Goal: Task Accomplishment & Management: Complete application form

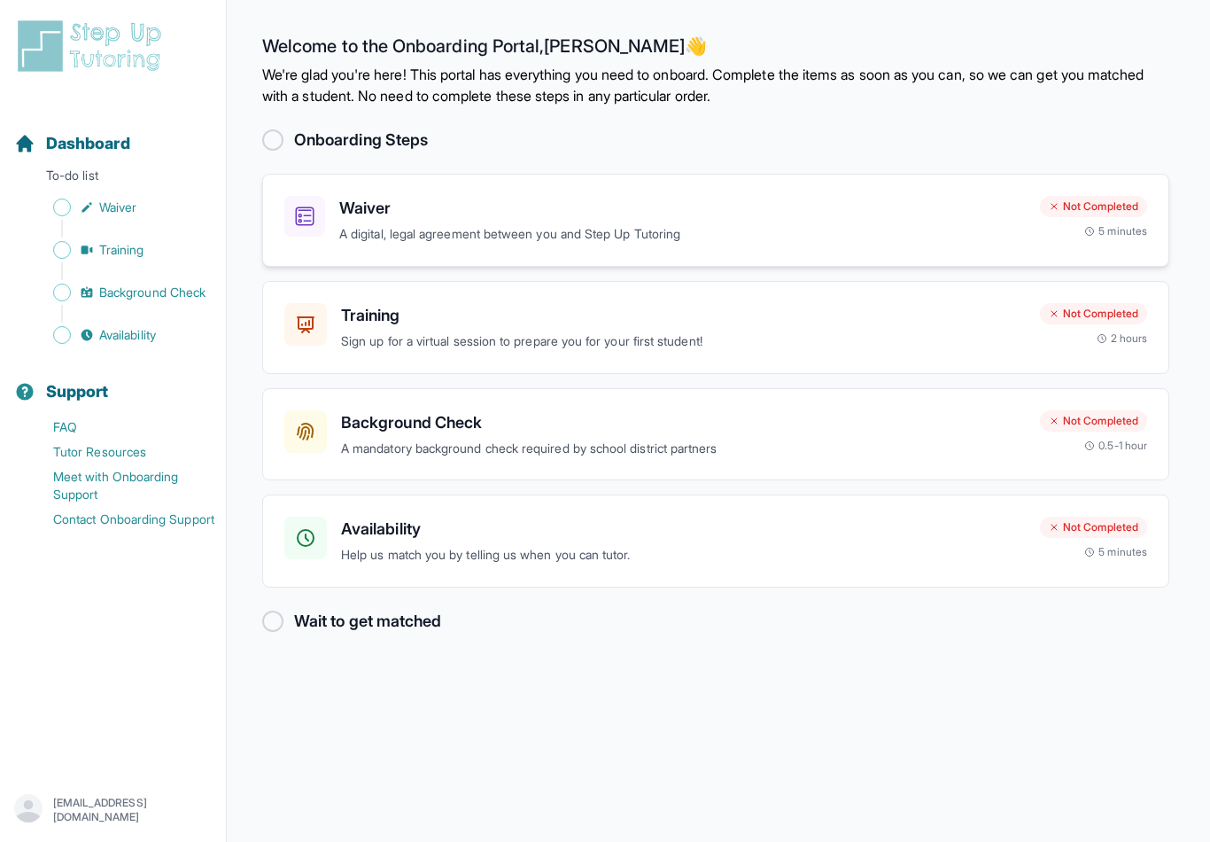
click at [428, 228] on p "A digital, legal agreement between you and Step Up Tutoring" at bounding box center [682, 234] width 687 height 20
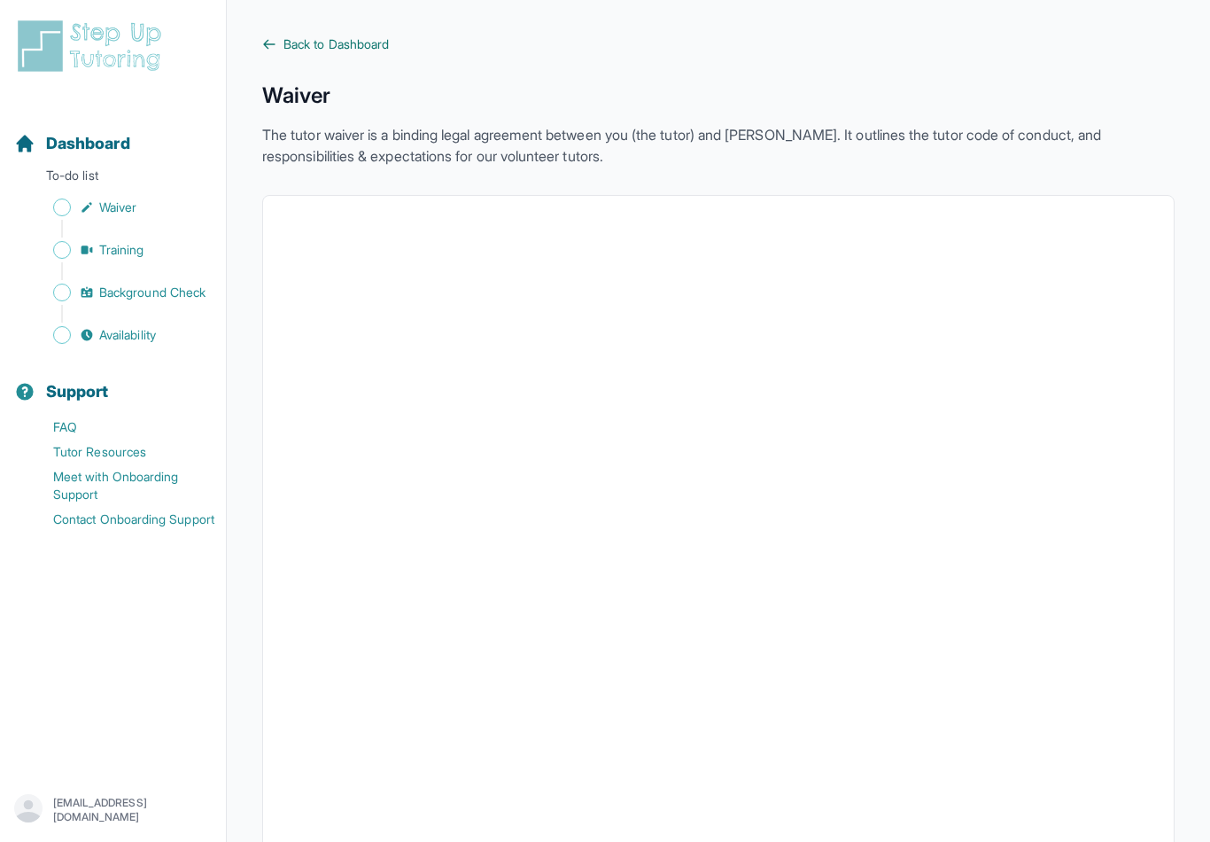
click at [287, 42] on span "Back to Dashboard" at bounding box center [335, 44] width 105 height 18
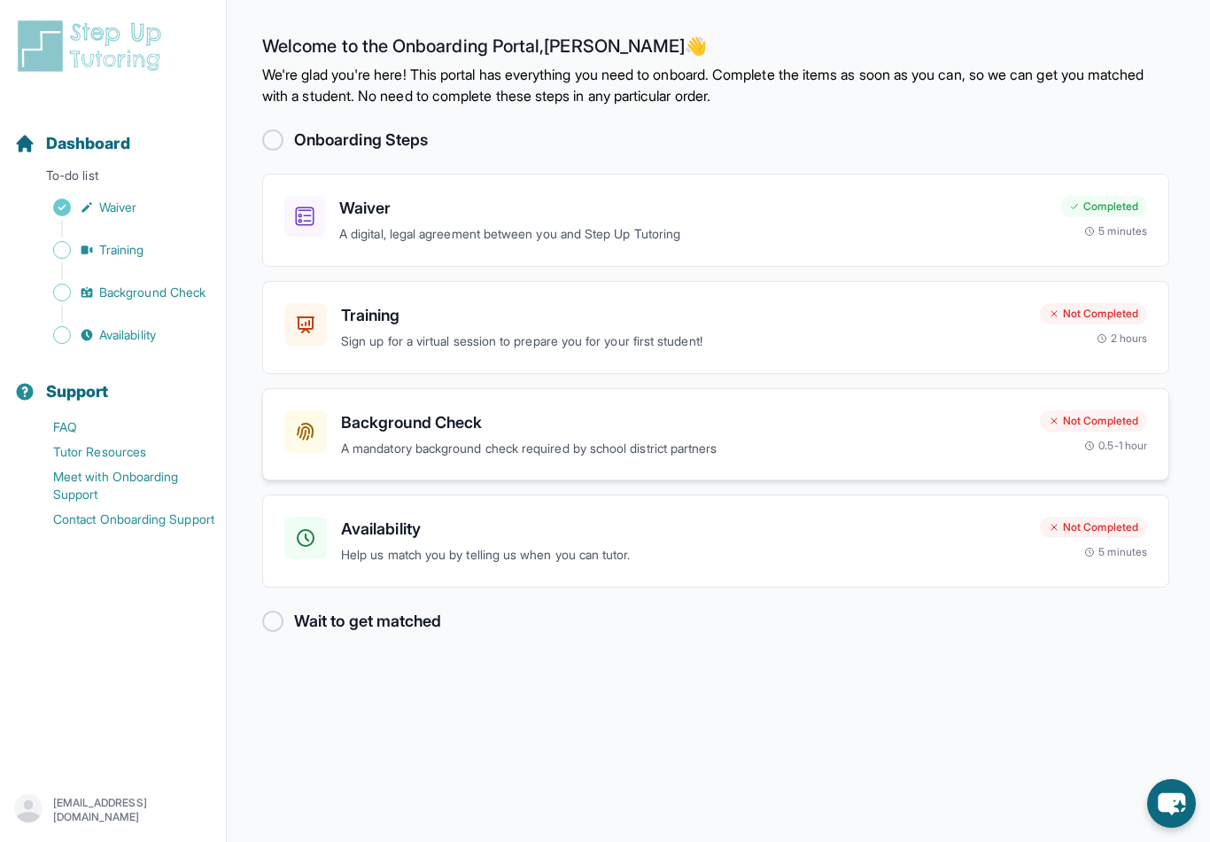
click at [495, 431] on h3 "Background Check" at bounding box center [683, 422] width 685 height 25
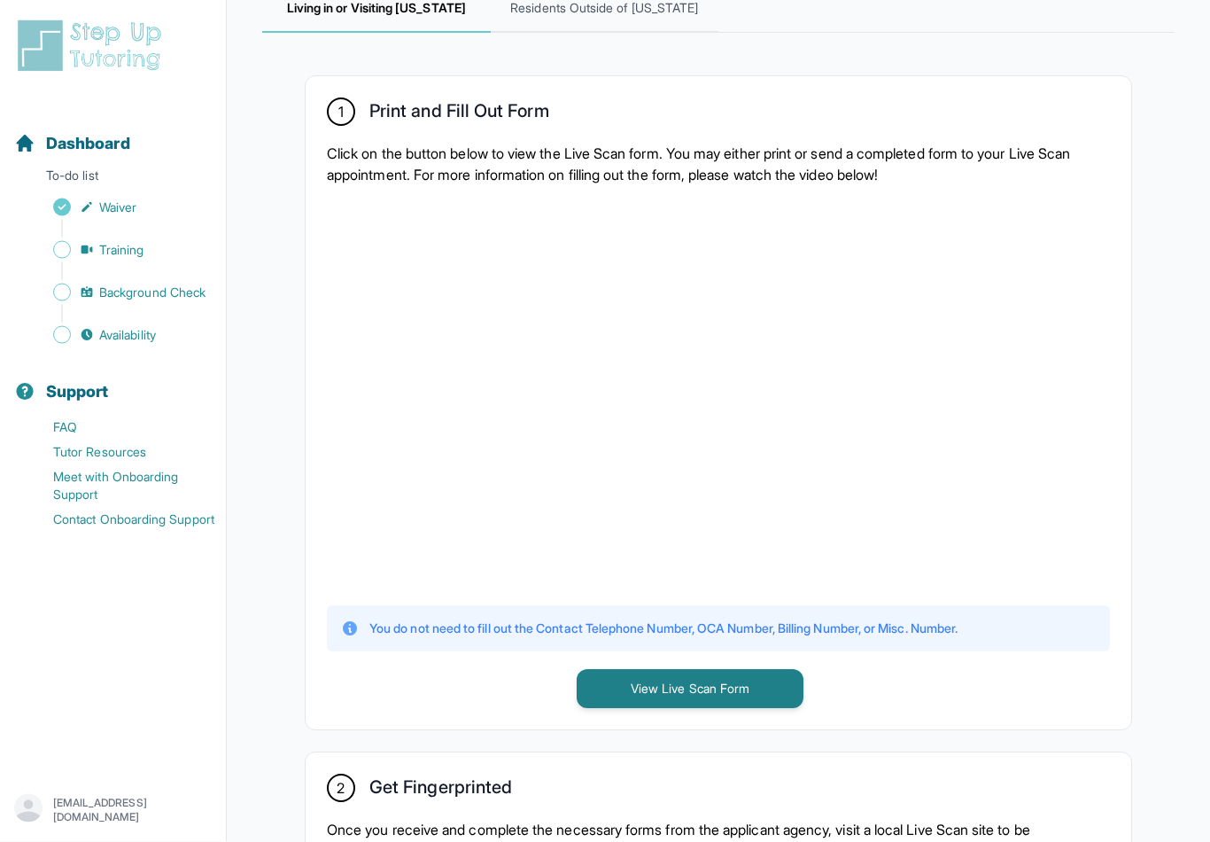
scroll to position [341, 0]
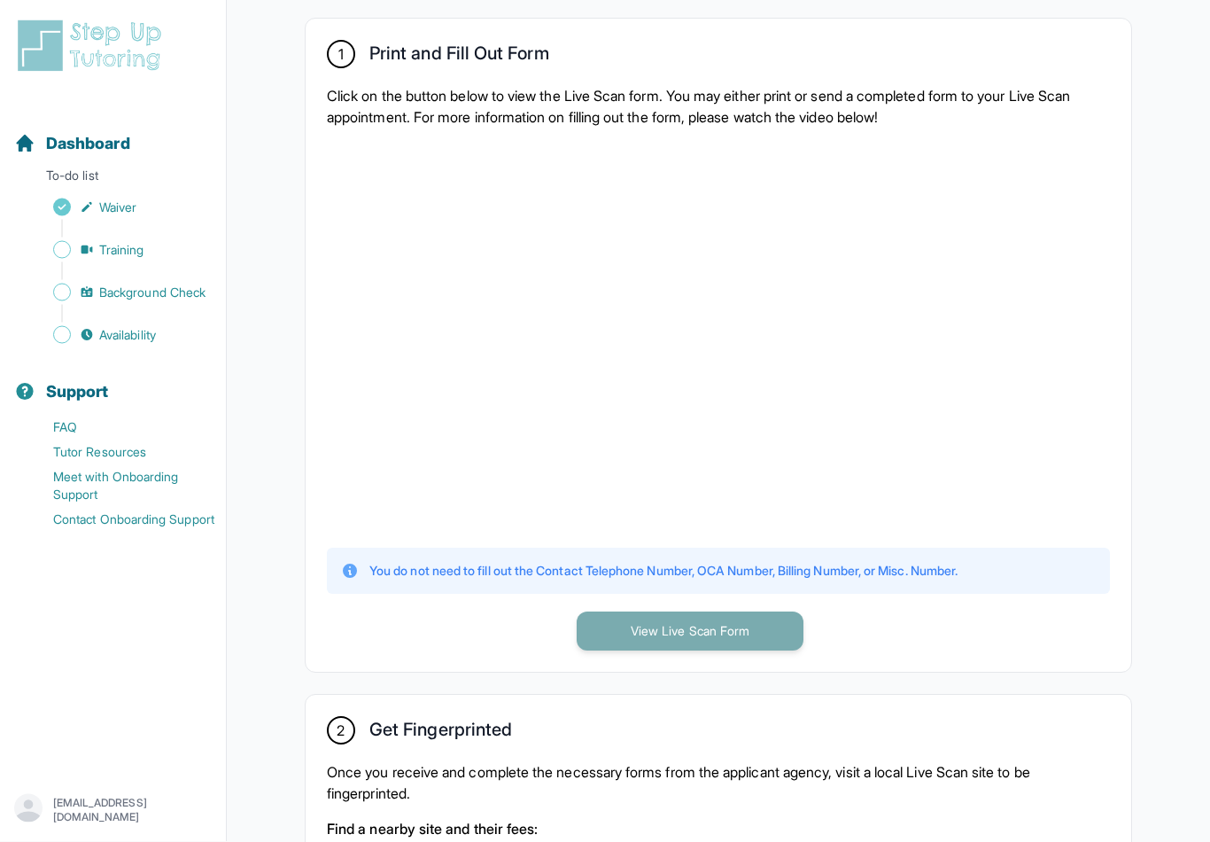
click at [681, 633] on button "View Live Scan Form" at bounding box center [690, 631] width 227 height 39
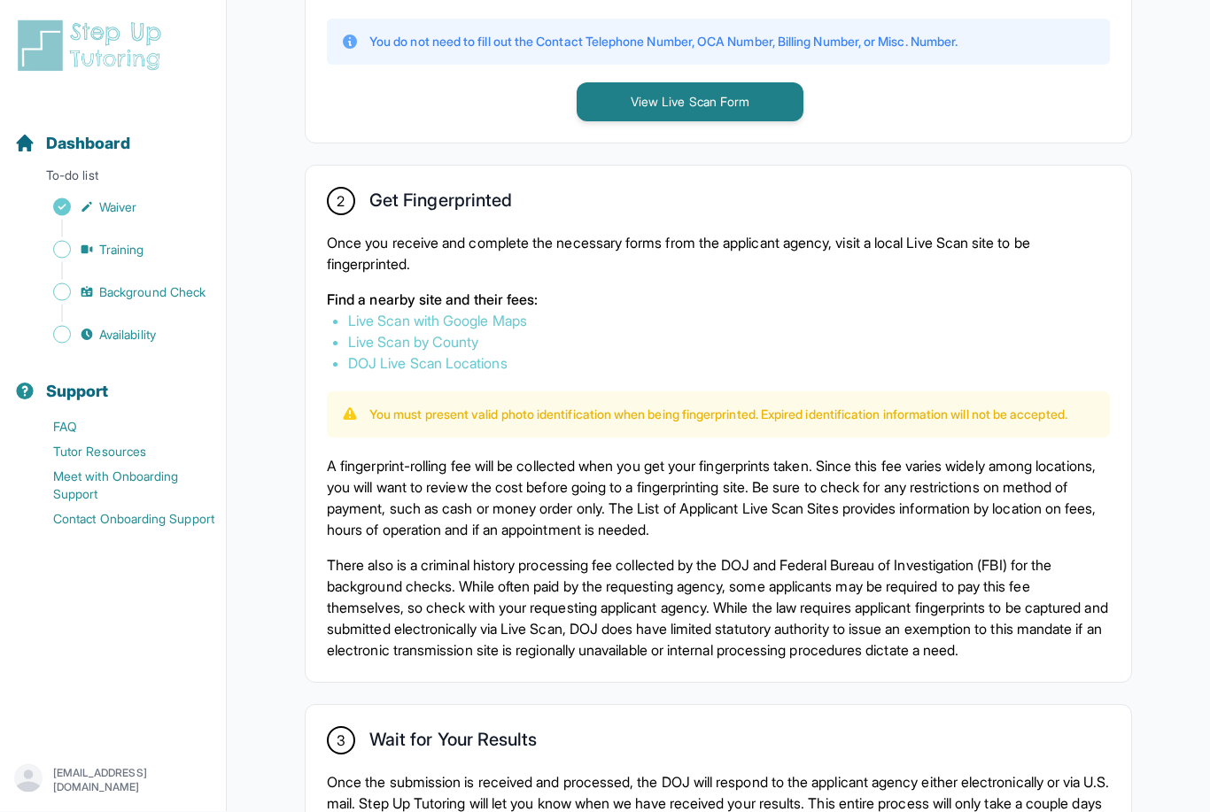
scroll to position [871, 0]
click at [380, 322] on link "Live Scan with Google Maps" at bounding box center [437, 321] width 179 height 18
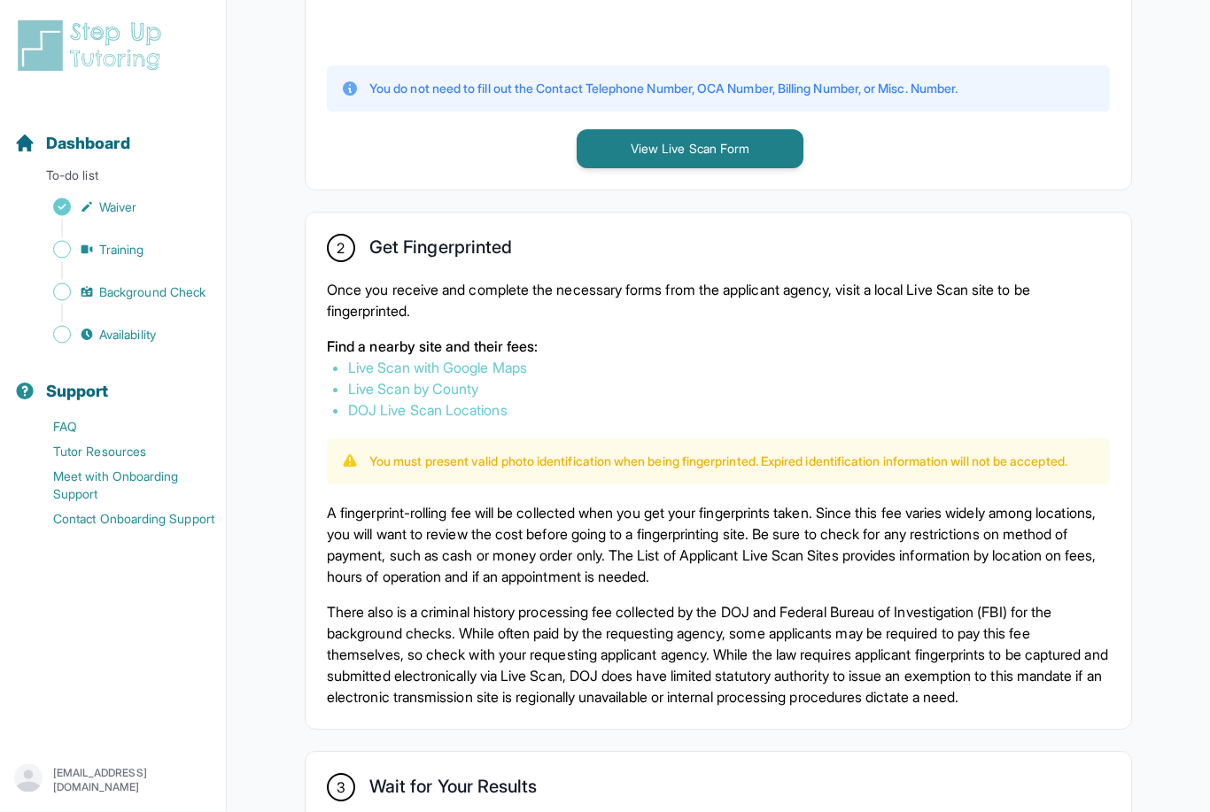
scroll to position [824, 0]
click at [481, 412] on link "DOJ Live Scan Locations" at bounding box center [427, 410] width 159 height 18
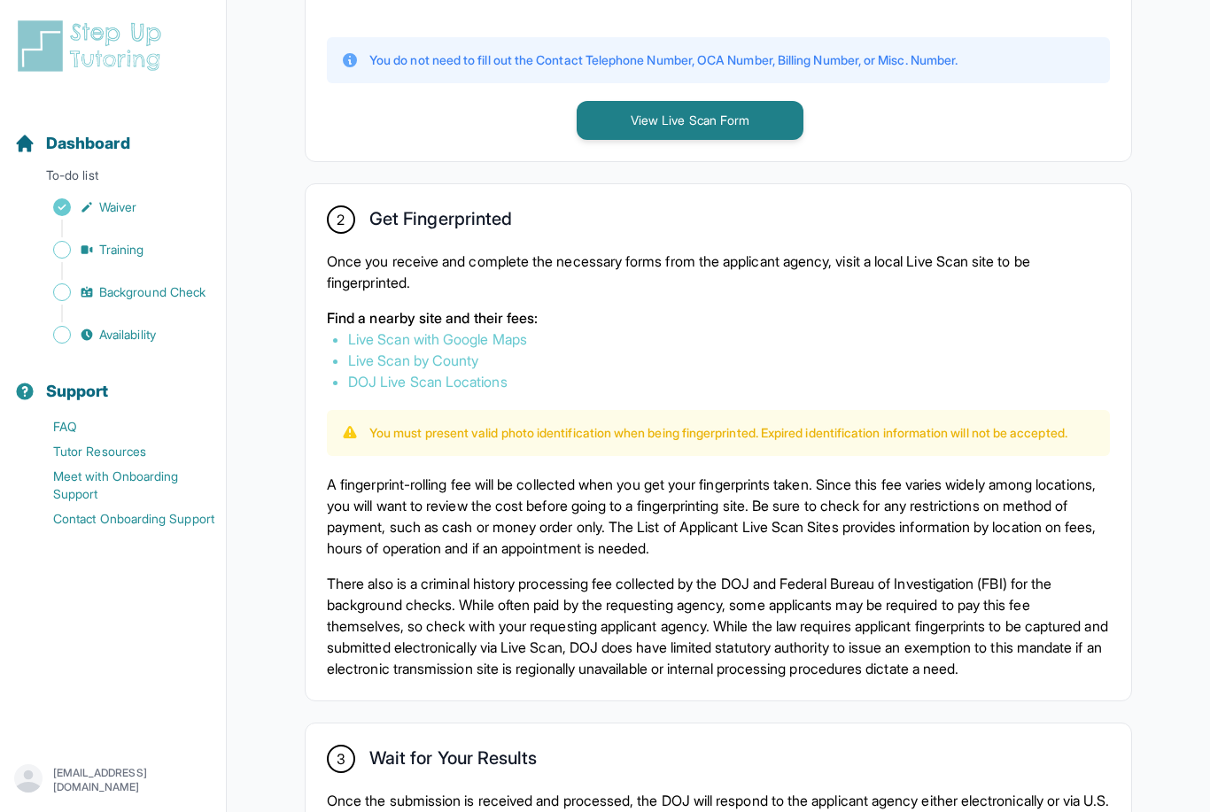
click at [461, 359] on link "Live Scan by County" at bounding box center [413, 361] width 130 height 18
click at [489, 338] on link "Live Scan with Google Maps" at bounding box center [437, 339] width 179 height 18
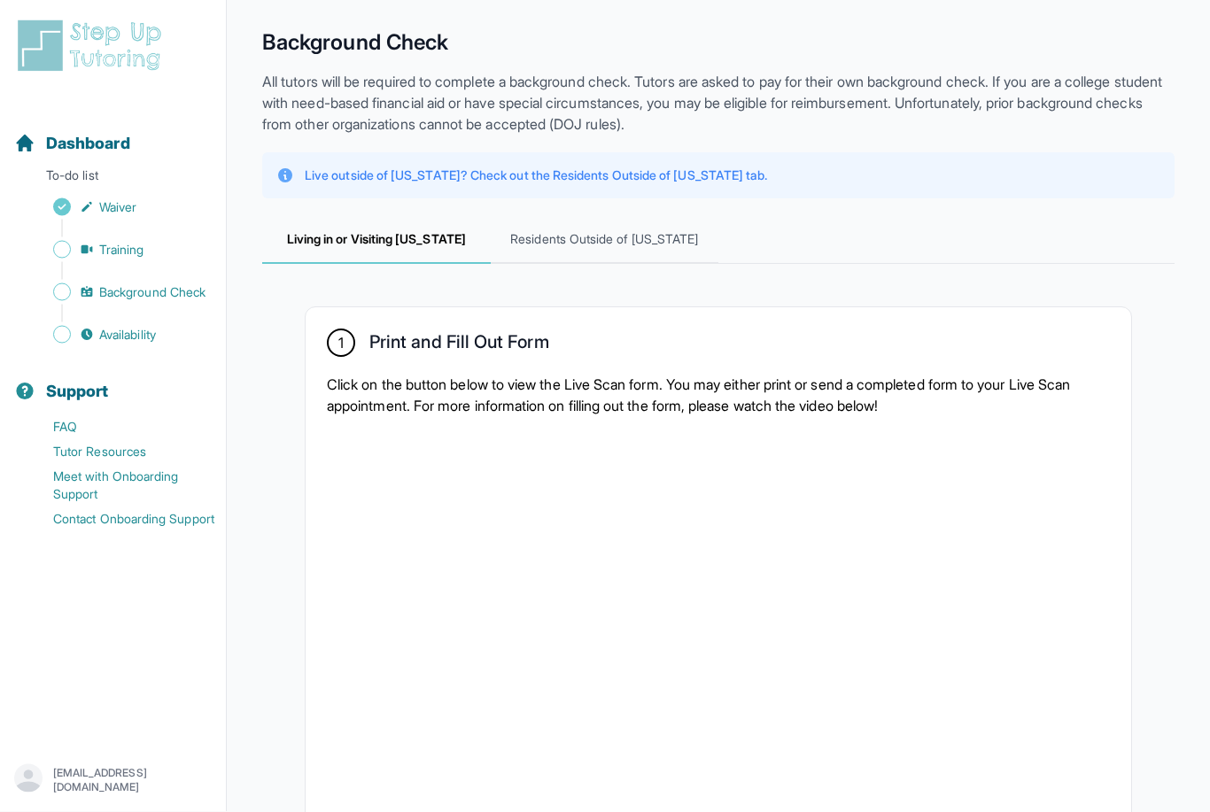
scroll to position [0, 0]
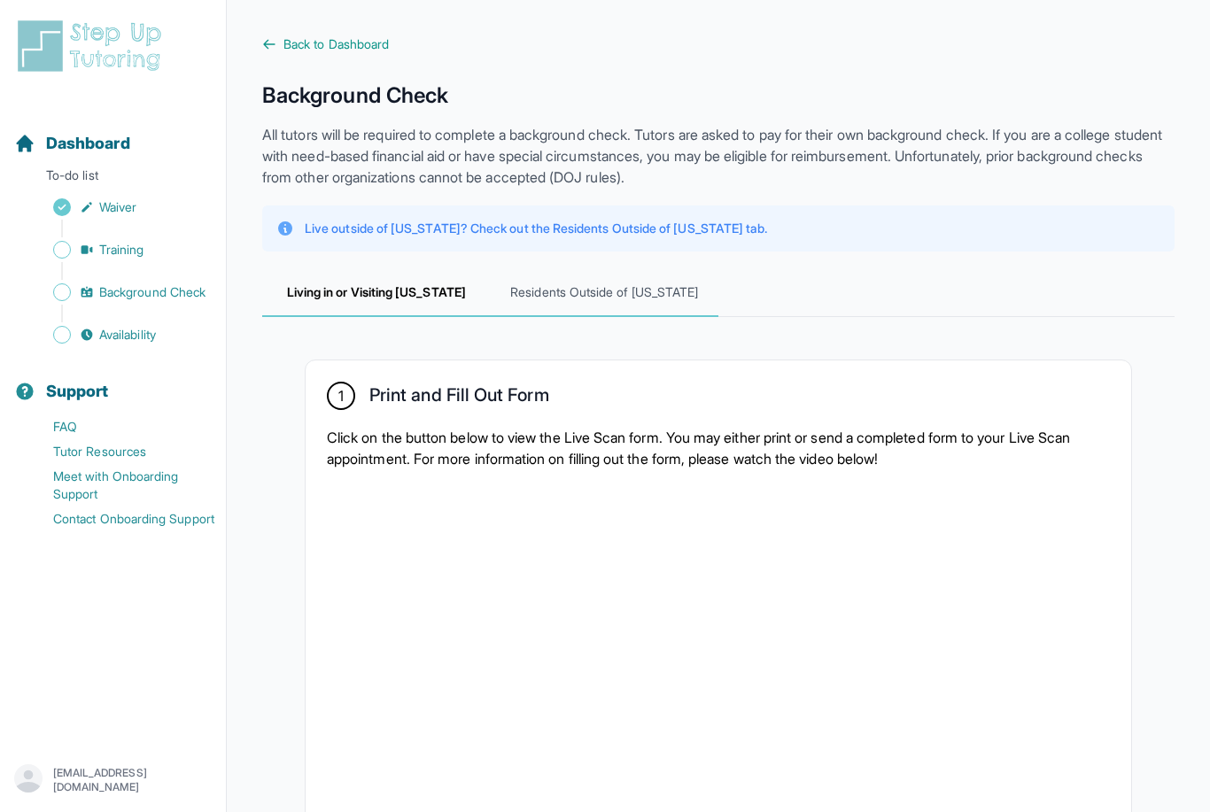
click at [597, 287] on span "Residents Outside of California" at bounding box center [605, 293] width 229 height 48
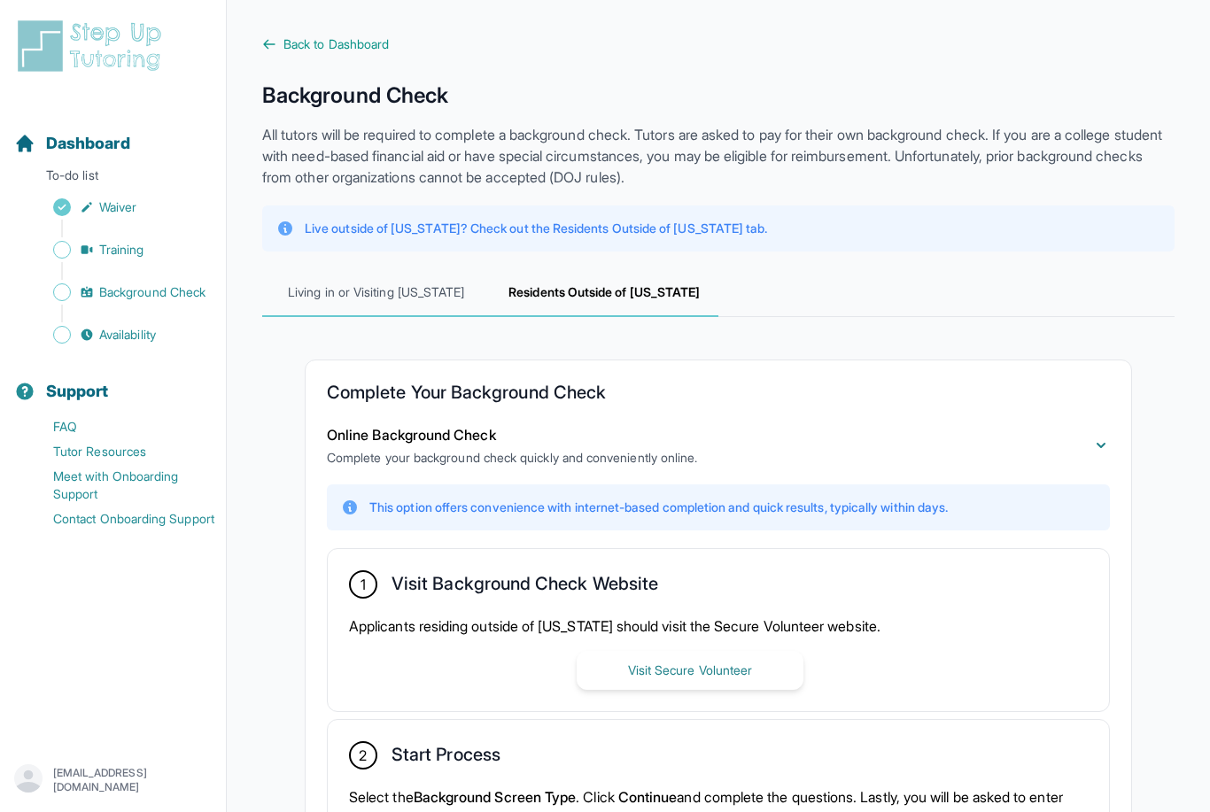
click at [377, 285] on span "Living in or Visiting California" at bounding box center [376, 293] width 229 height 48
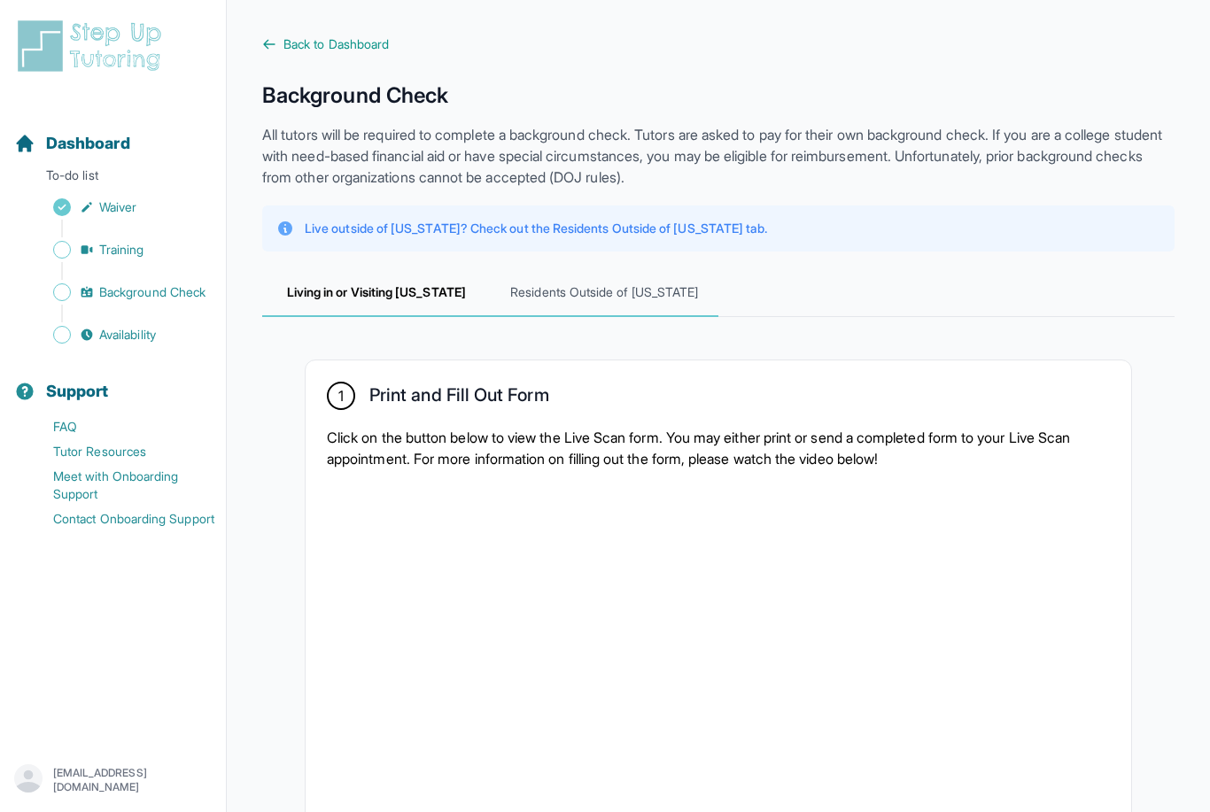
click at [576, 298] on span "Residents Outside of California" at bounding box center [605, 293] width 229 height 48
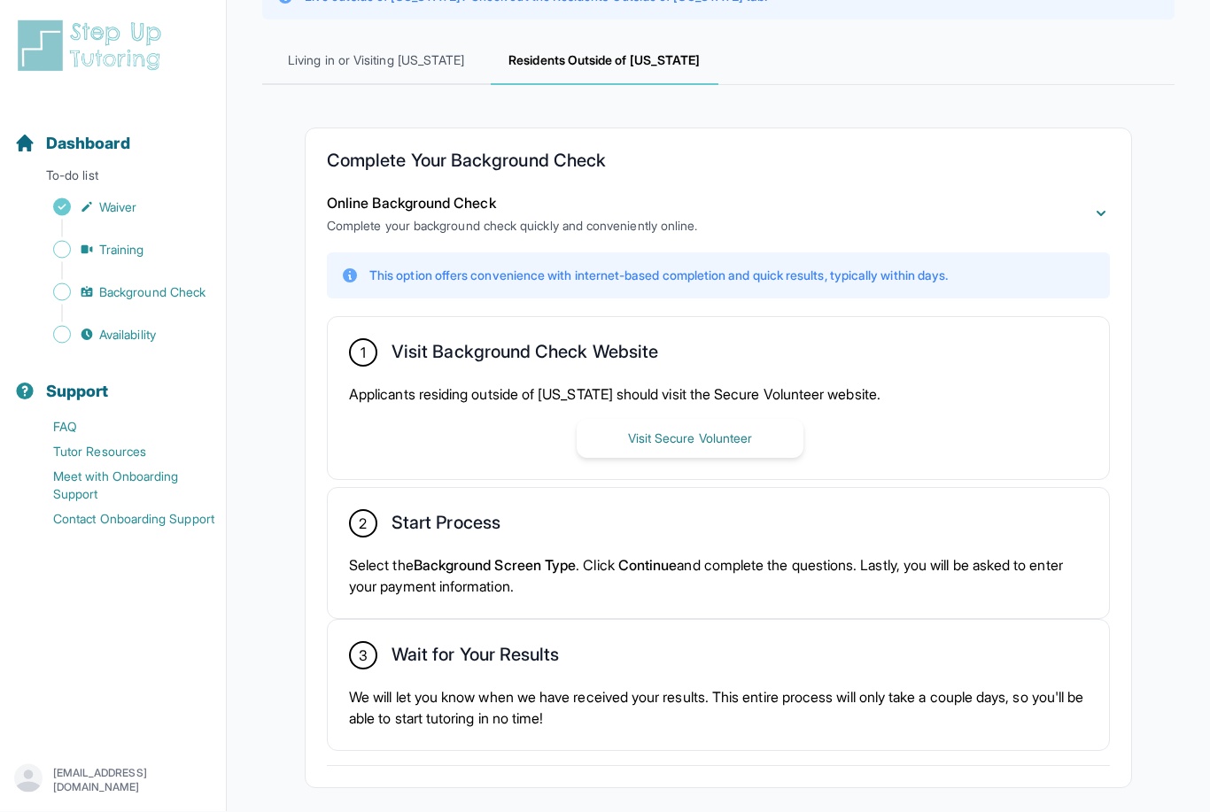
scroll to position [258, 0]
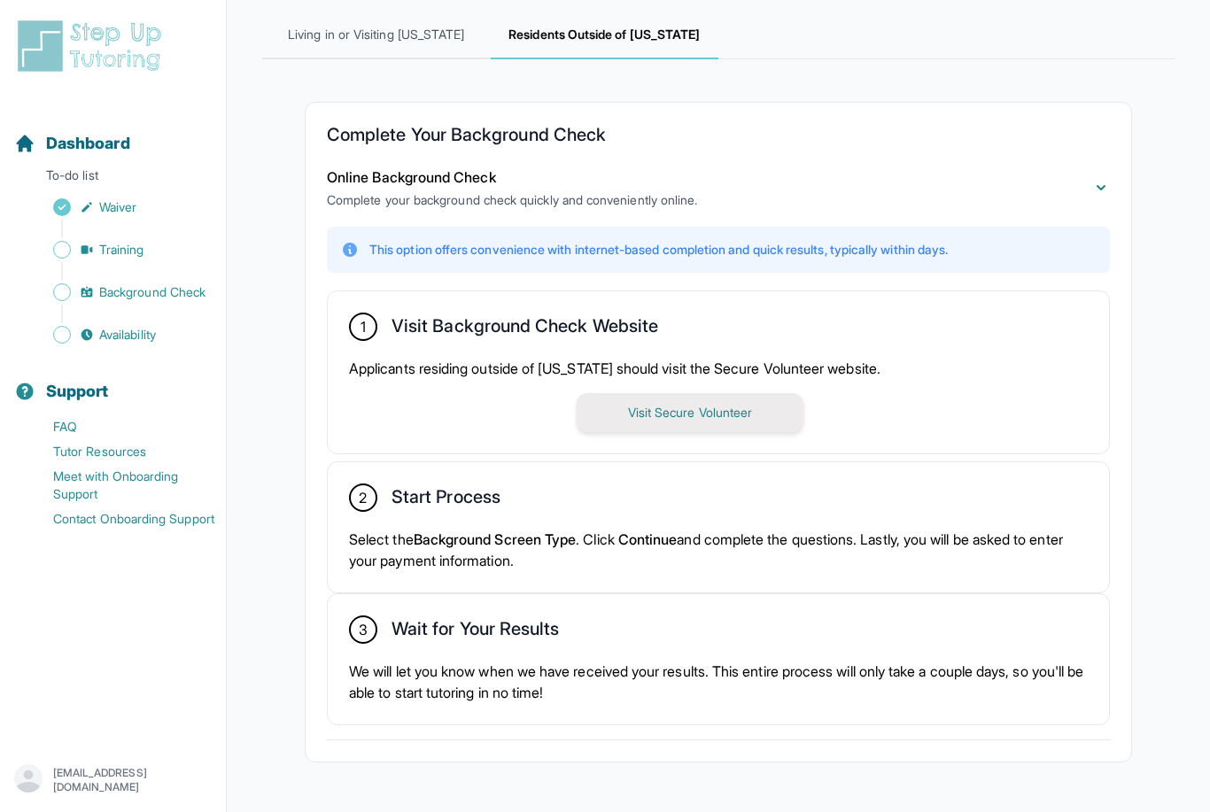
click at [626, 410] on button "Visit Secure Volunteer" at bounding box center [690, 412] width 227 height 39
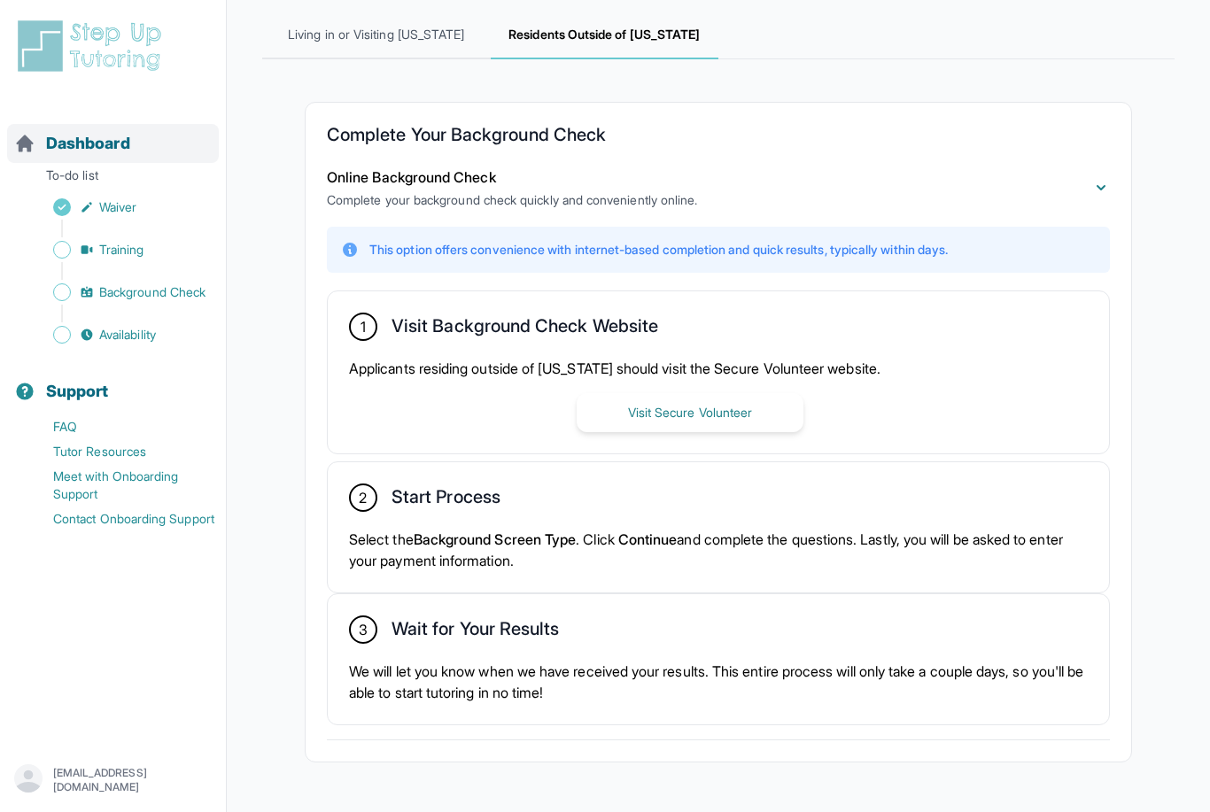
click at [104, 144] on span "Dashboard" at bounding box center [88, 143] width 84 height 25
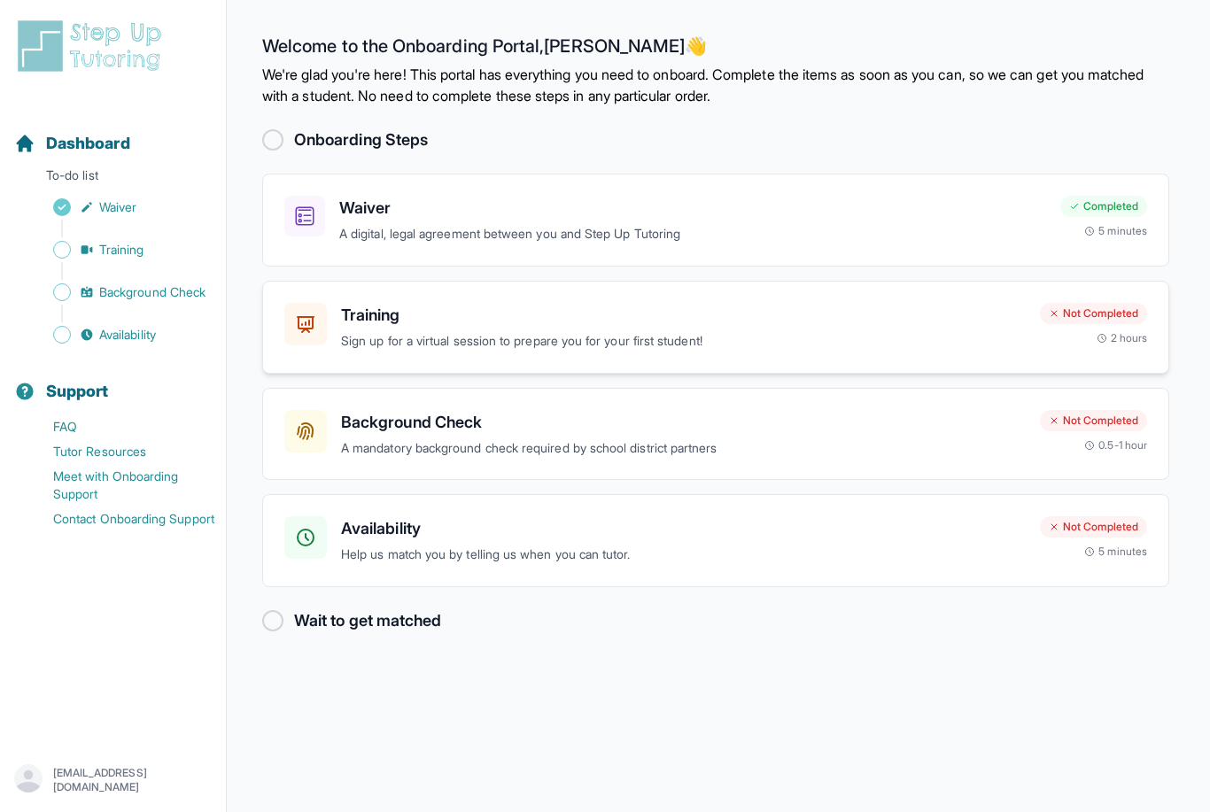
click at [381, 320] on h3 "Training" at bounding box center [683, 315] width 685 height 25
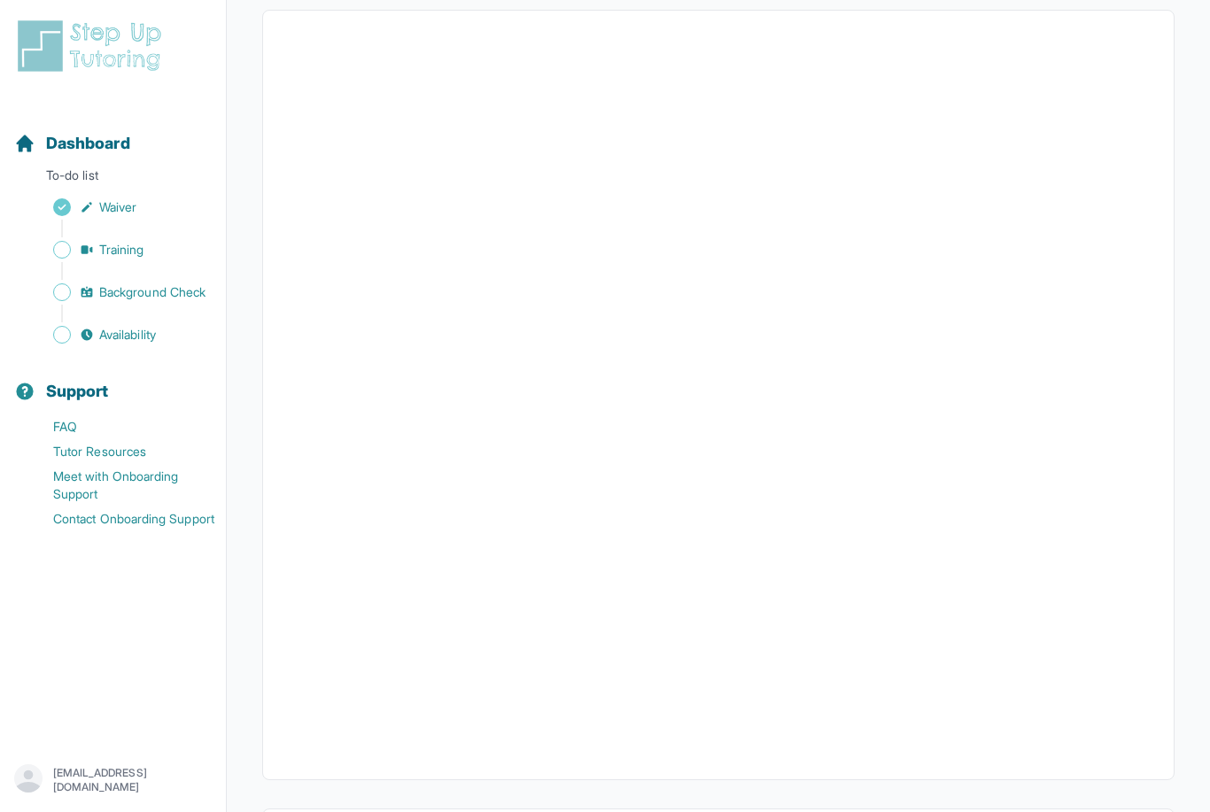
scroll to position [378, 0]
click at [73, 136] on span "Dashboard" at bounding box center [88, 143] width 84 height 25
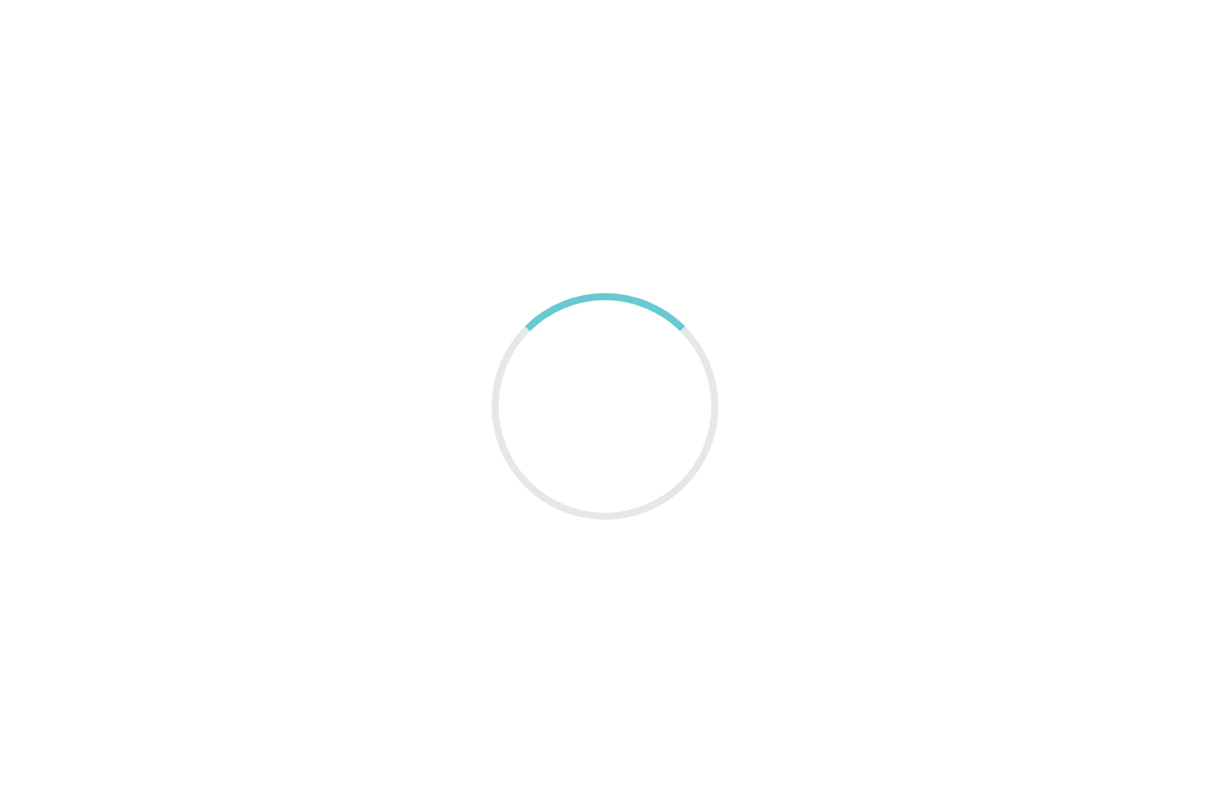
scroll to position [57, 0]
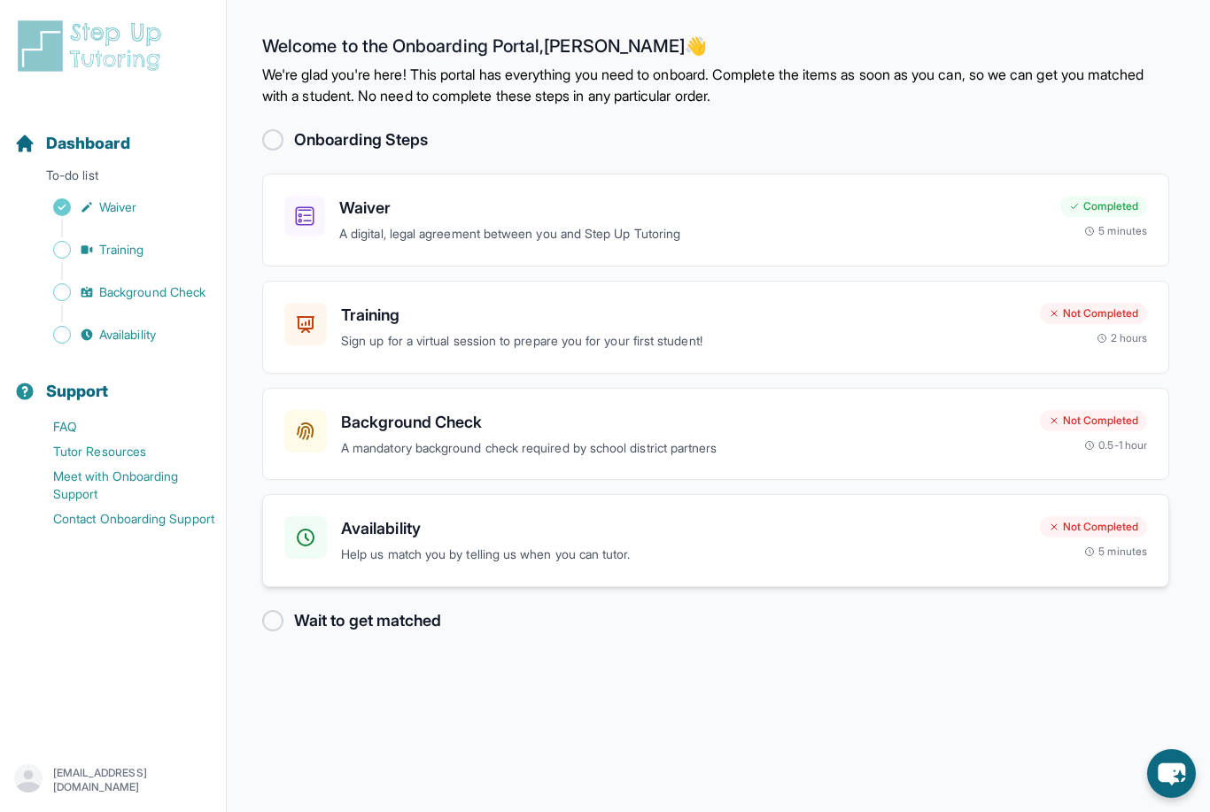
click at [547, 545] on p "Help us match you by telling us when you can tutor." at bounding box center [683, 555] width 685 height 20
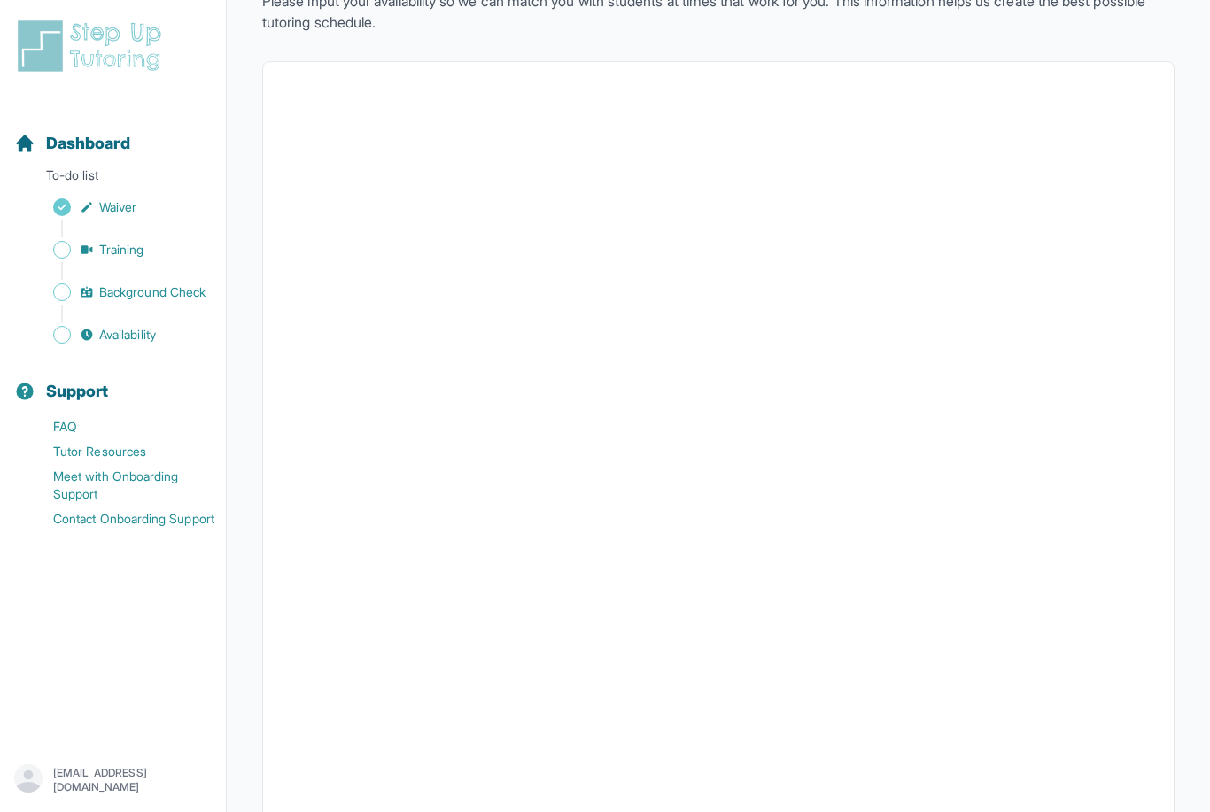
scroll to position [133, 0]
click at [71, 148] on span "Dashboard" at bounding box center [88, 143] width 84 height 25
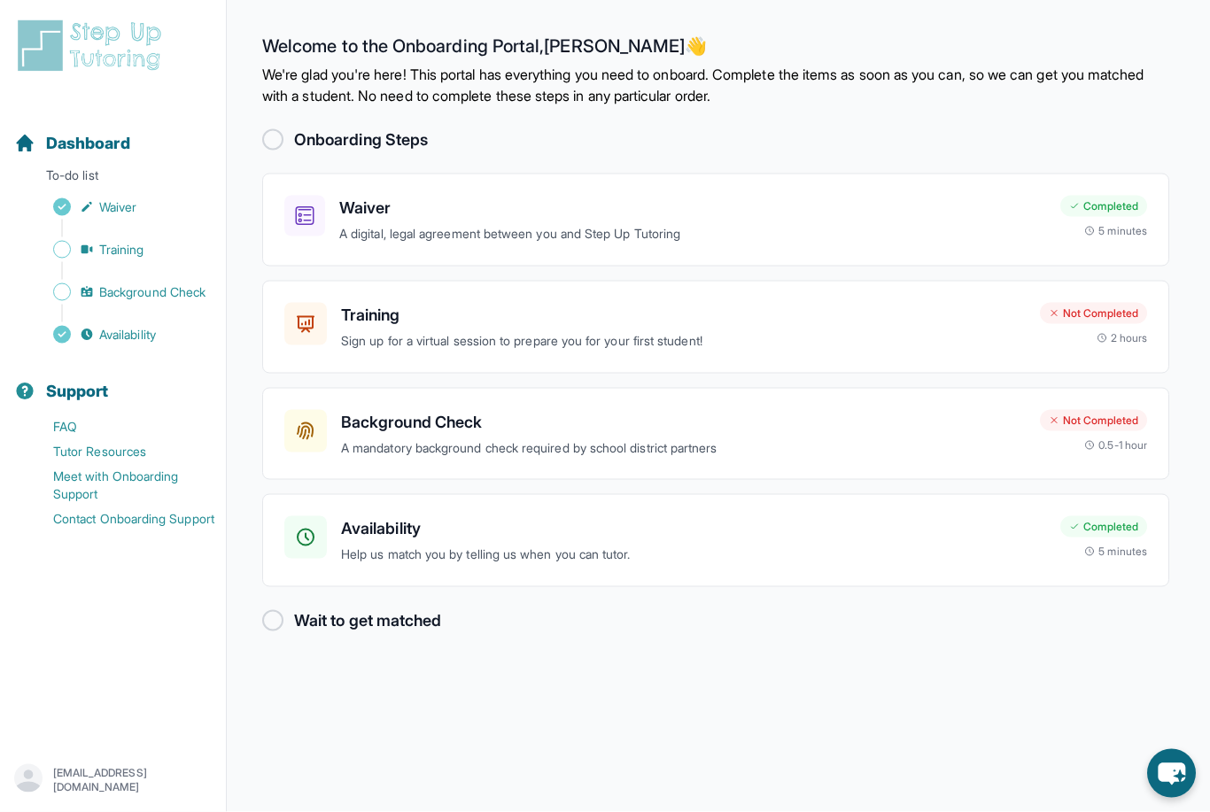
scroll to position [50, 0]
